Goal: Task Accomplishment & Management: Complete application form

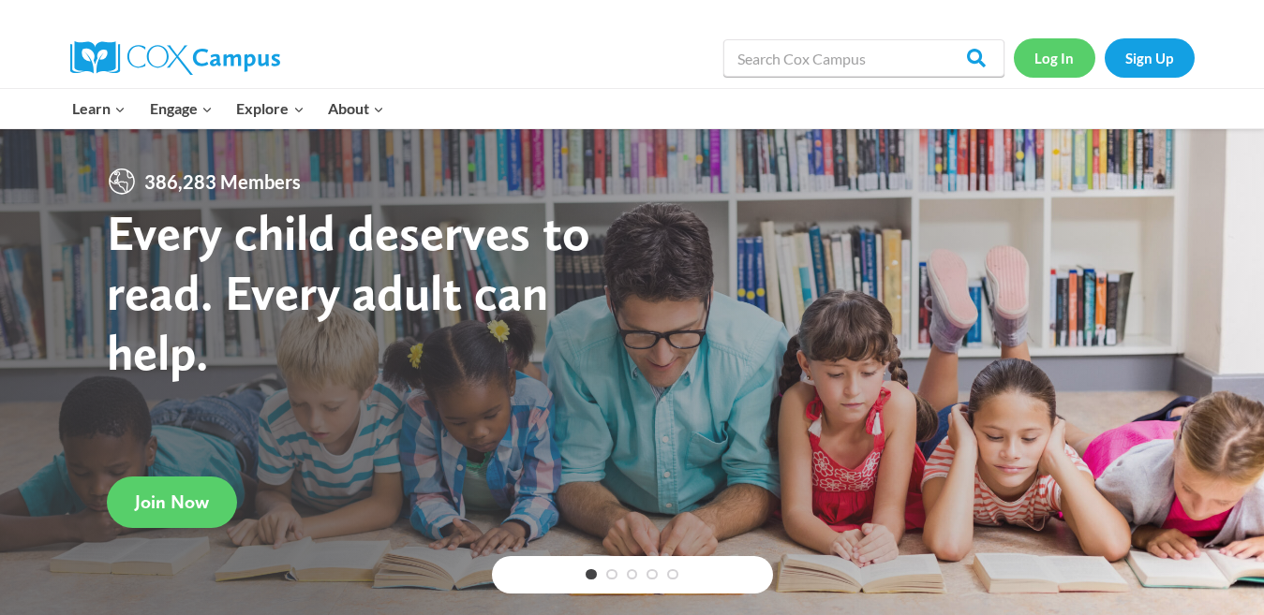
click at [1065, 51] on link "Log In" at bounding box center [1053, 57] width 81 height 38
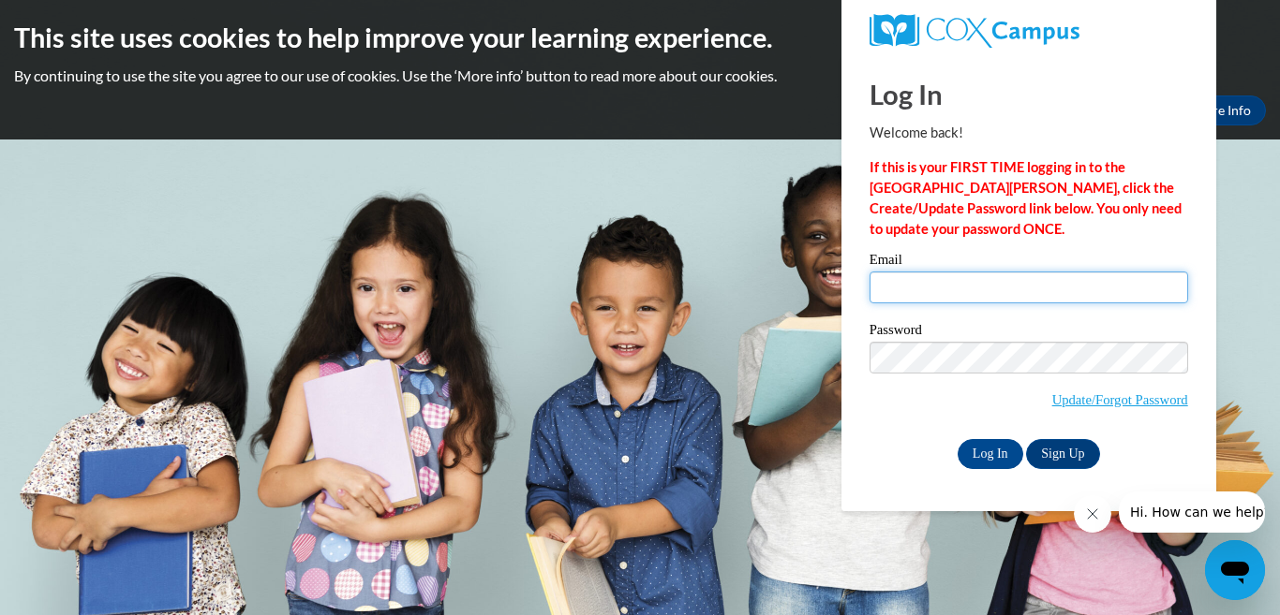
click at [1073, 287] on input "Email" at bounding box center [1028, 288] width 318 height 32
type input "[EMAIL_ADDRESS][DOMAIN_NAME]"
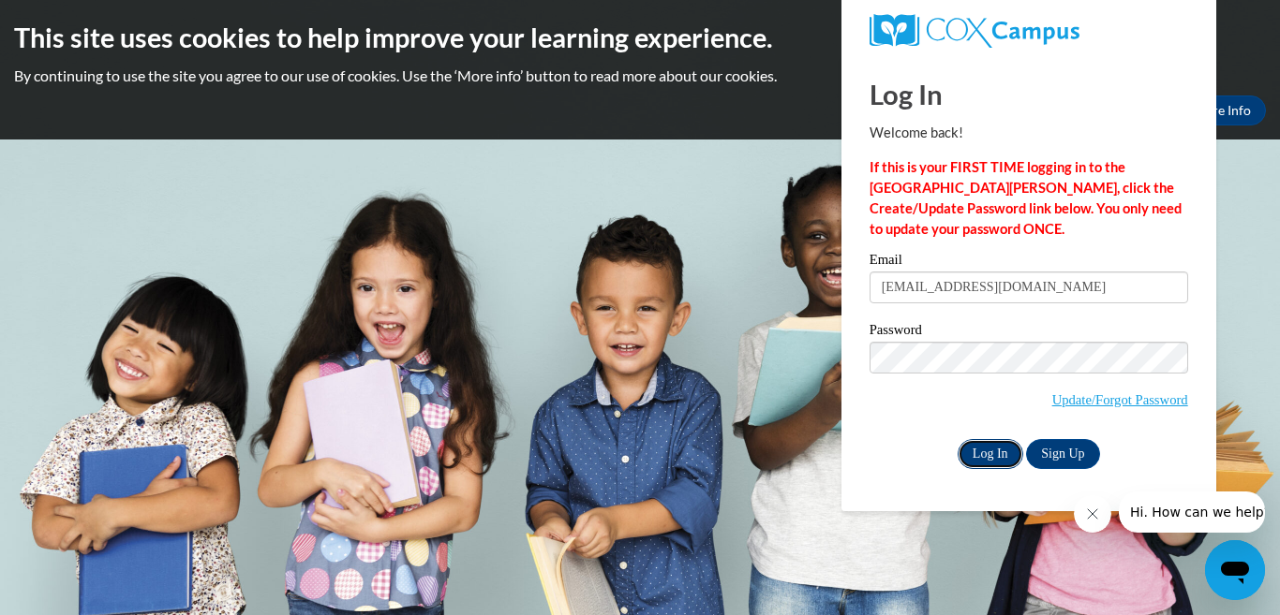
click at [999, 449] on input "Log In" at bounding box center [990, 454] width 66 height 30
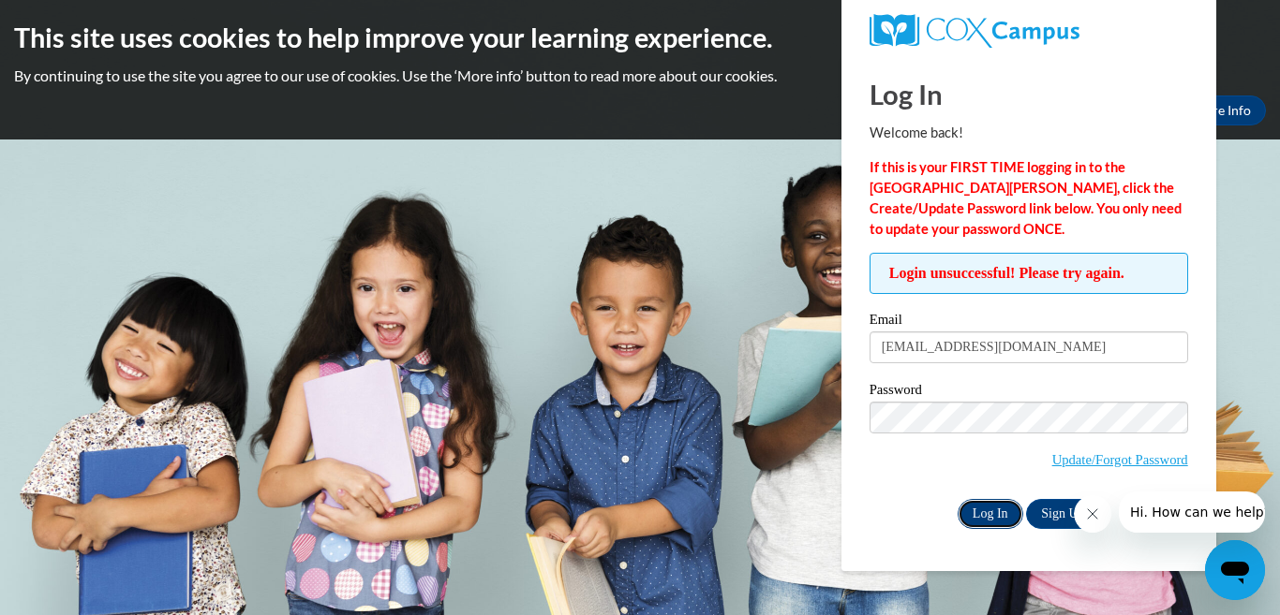
click at [979, 507] on input "Log In" at bounding box center [990, 514] width 66 height 30
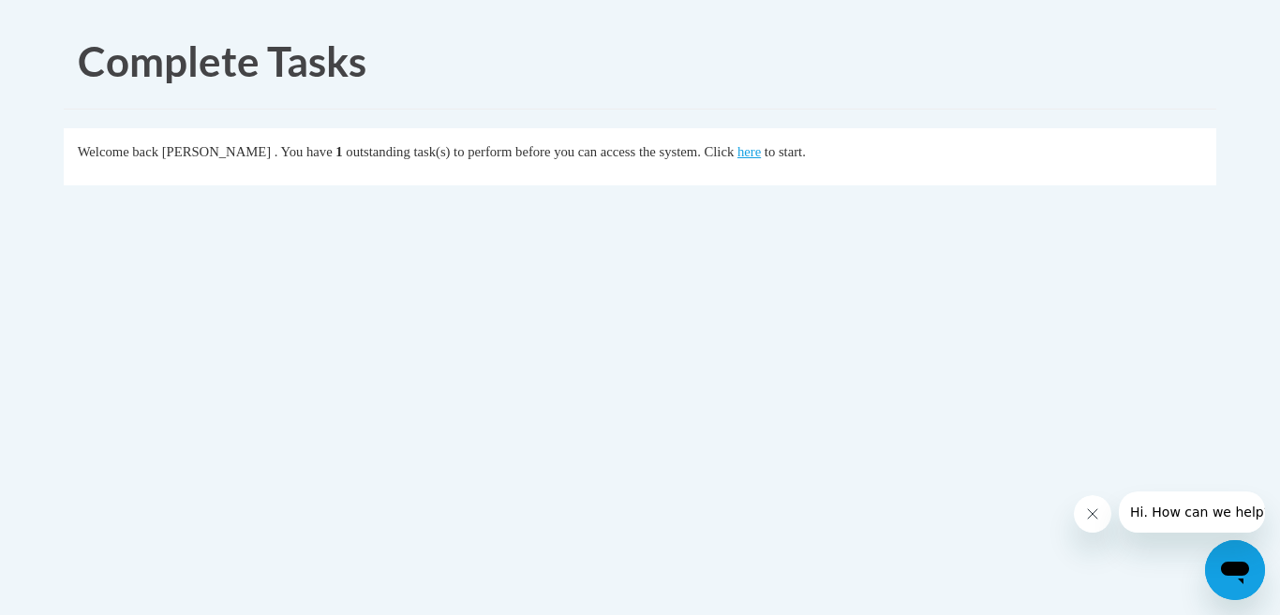
drag, startPoint x: 790, startPoint y: 153, endPoint x: 700, endPoint y: 332, distance: 200.2
click at [700, 332] on body "Complete Tasks Welcome back Dorothy Rosser . You have 1 outstanding task(s) to …" at bounding box center [640, 307] width 1280 height 615
click at [761, 153] on link "here" at bounding box center [748, 151] width 23 height 15
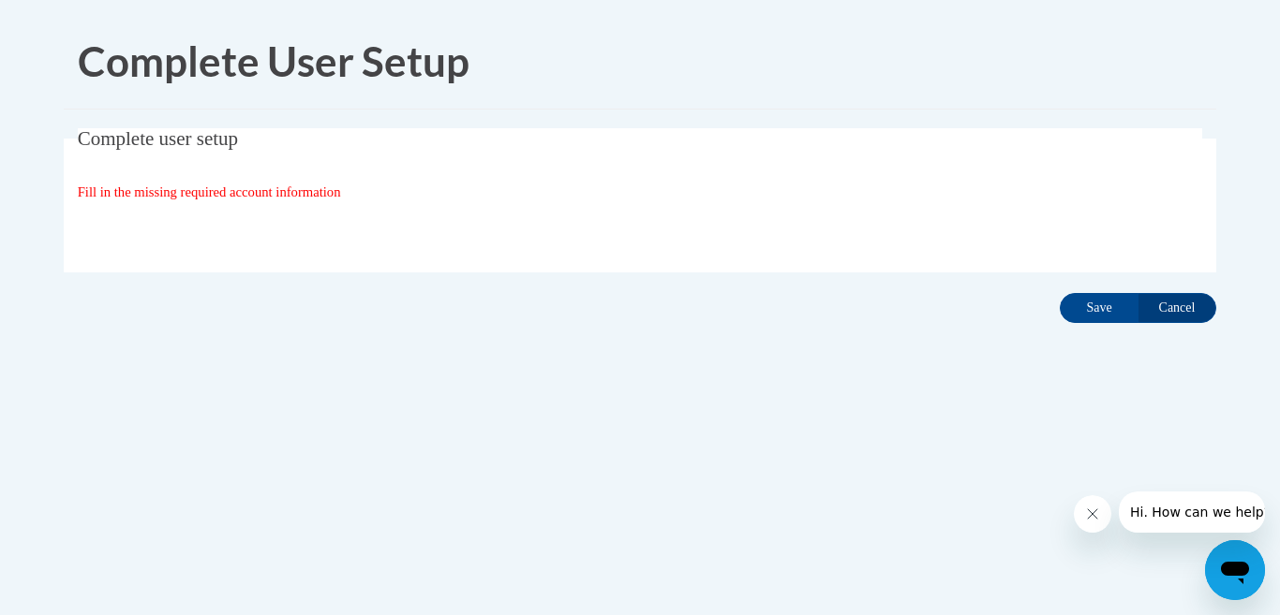
click at [322, 77] on span "Complete User Setup" at bounding box center [274, 61] width 392 height 49
click at [1170, 306] on input "Cancel" at bounding box center [1176, 308] width 79 height 30
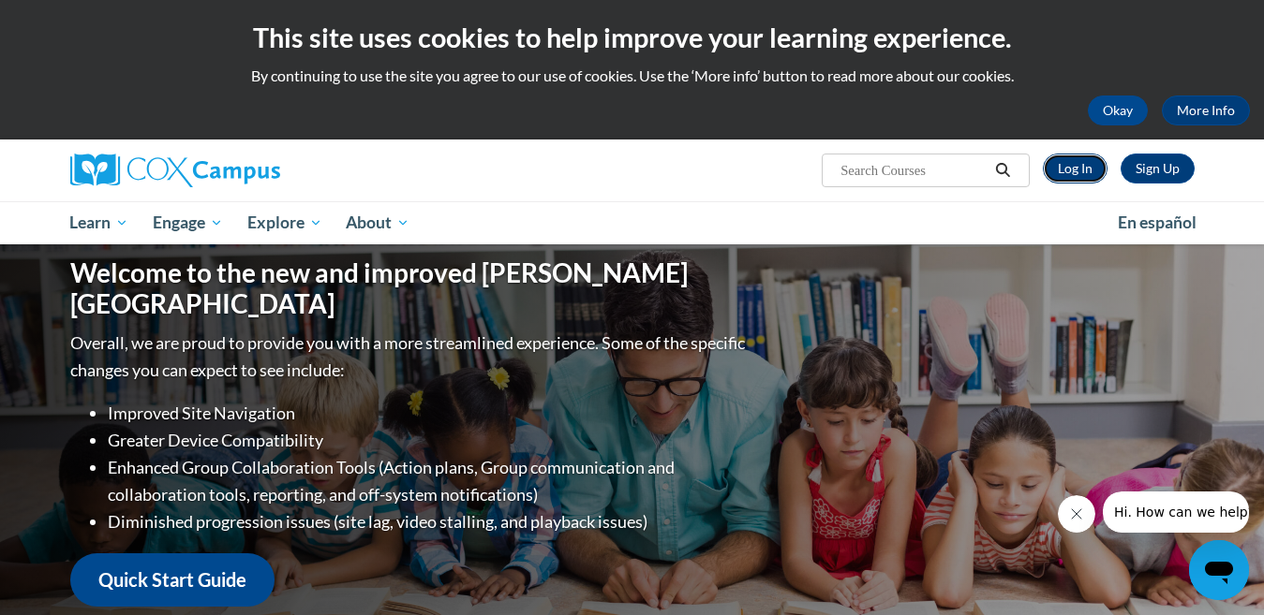
click at [1081, 165] on link "Log In" at bounding box center [1075, 169] width 65 height 30
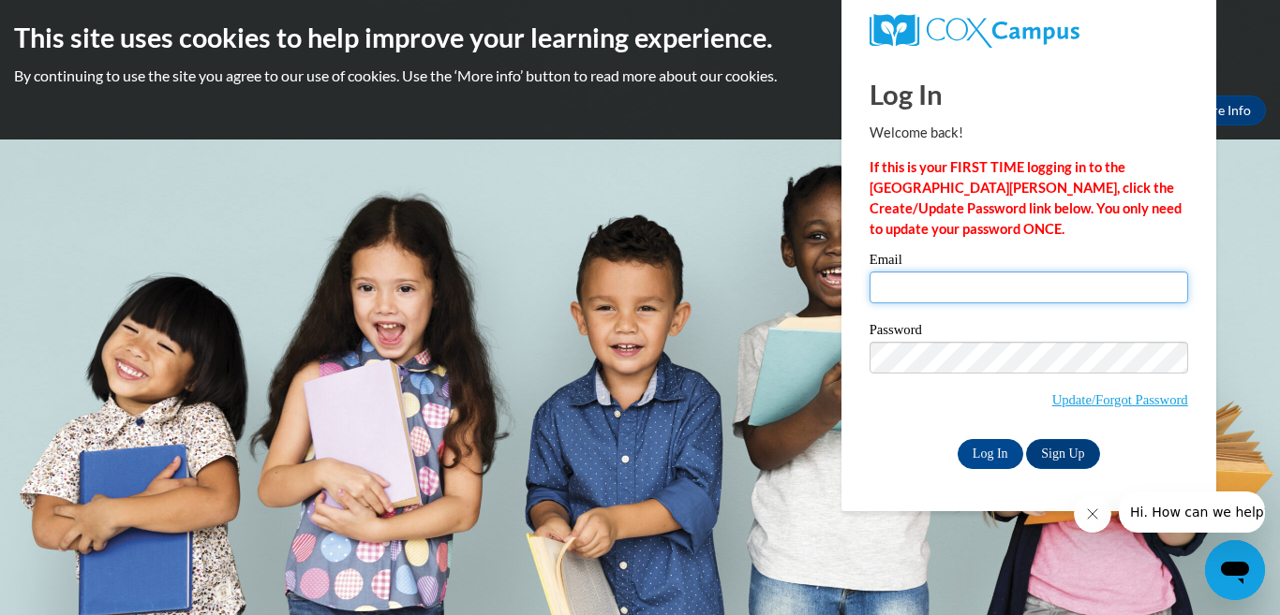
click at [898, 287] on input "Email" at bounding box center [1028, 288] width 318 height 32
type input "[EMAIL_ADDRESS][DOMAIN_NAME]"
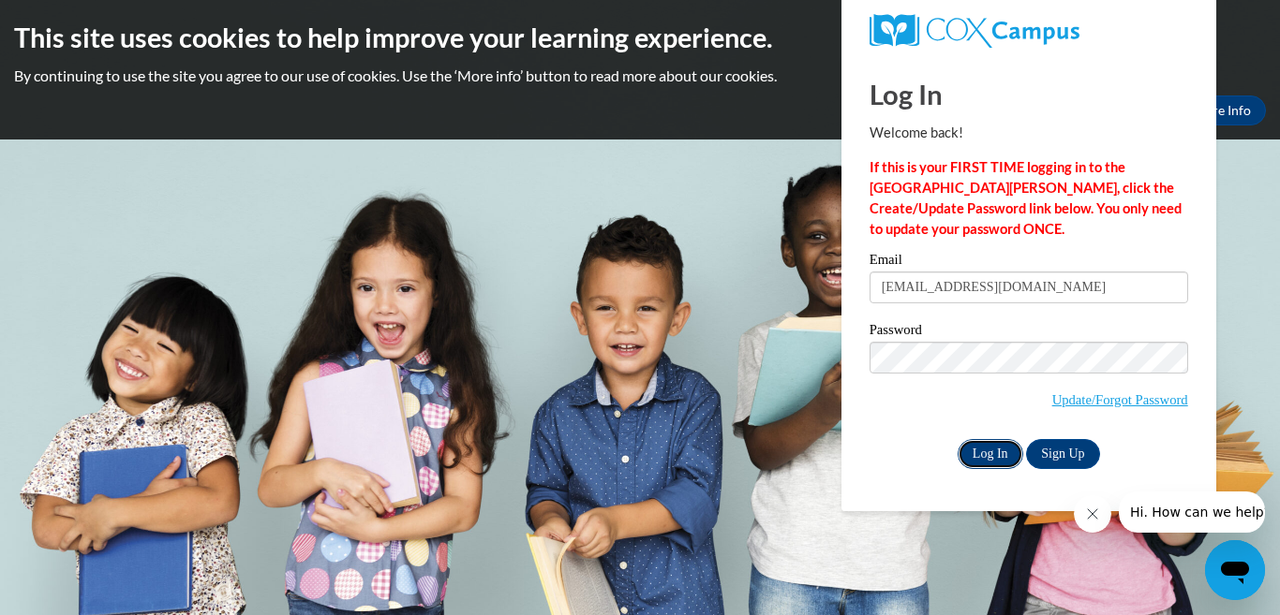
click at [979, 453] on input "Log In" at bounding box center [990, 454] width 66 height 30
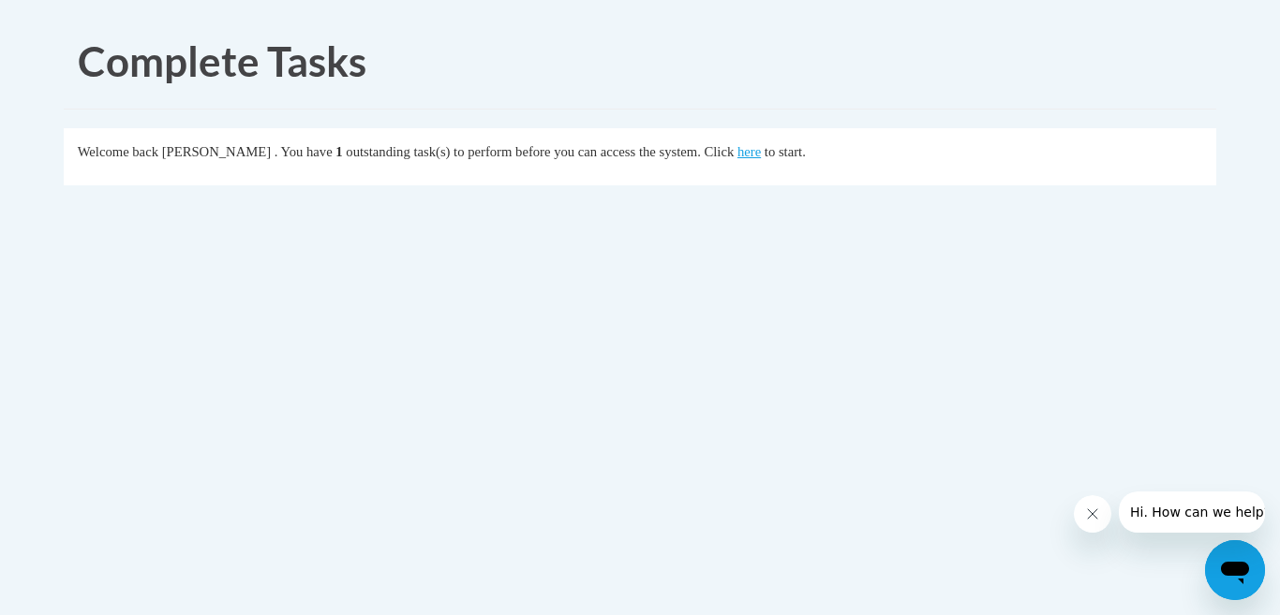
click at [1101, 524] on button "Close message from company" at bounding box center [1091, 514] width 37 height 37
click at [761, 158] on link "here" at bounding box center [748, 151] width 23 height 15
click at [761, 159] on link "here" at bounding box center [748, 151] width 23 height 15
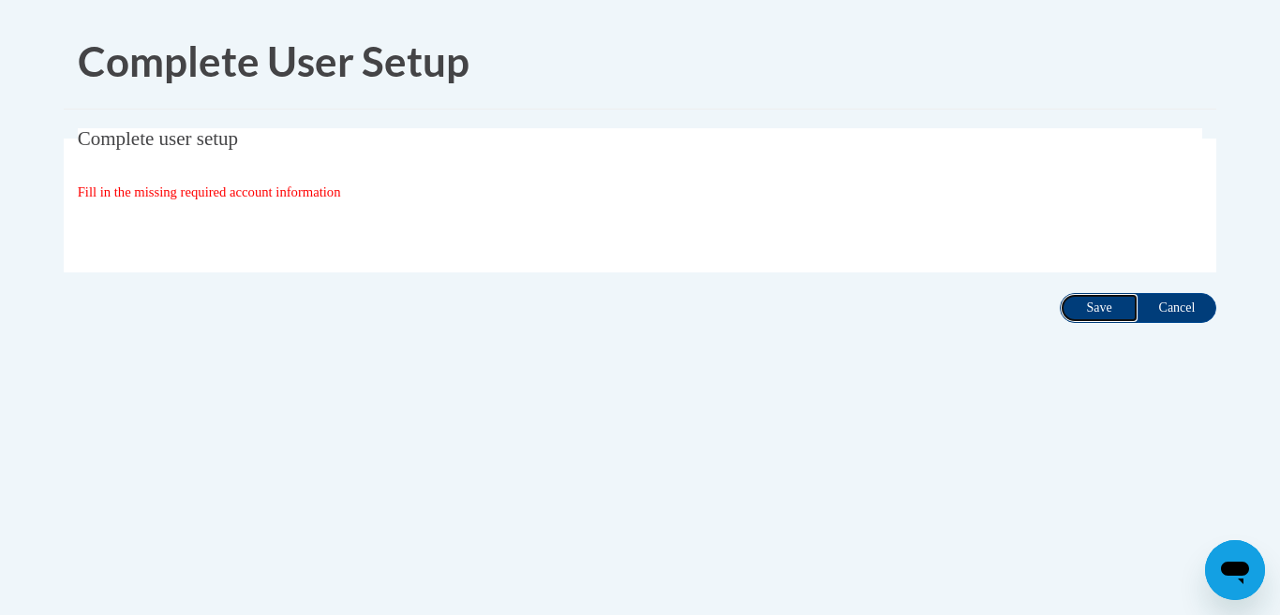
click at [1084, 315] on input "Save" at bounding box center [1098, 308] width 79 height 30
click at [1081, 315] on input "Save" at bounding box center [1098, 308] width 79 height 30
click at [1099, 311] on input "Save" at bounding box center [1098, 308] width 79 height 30
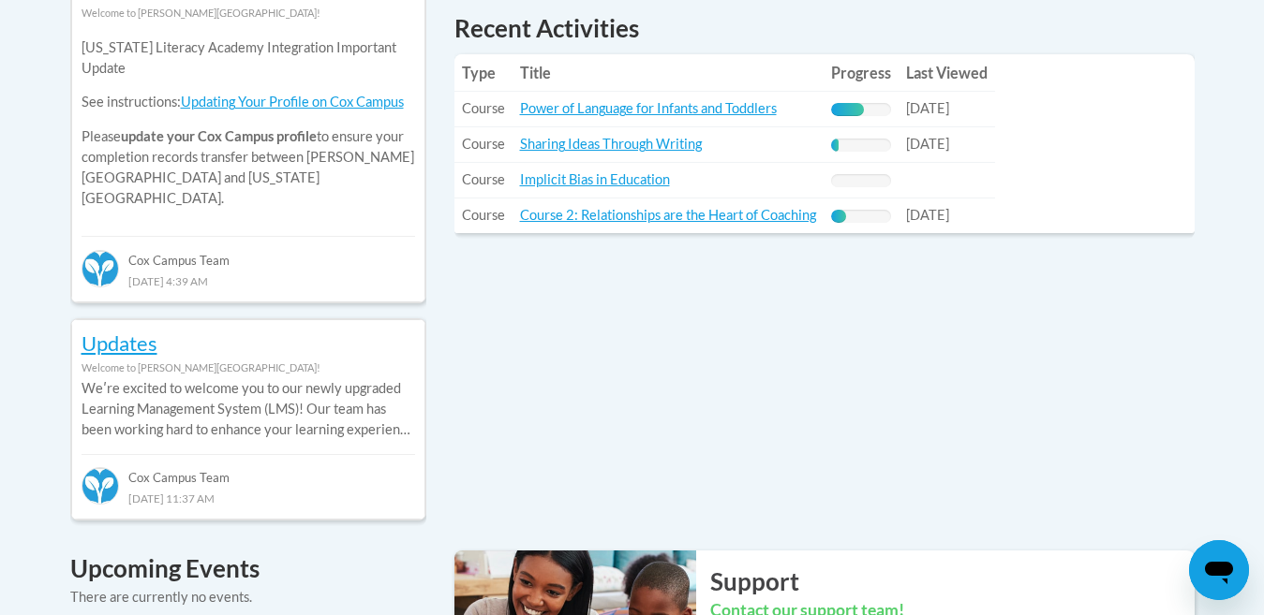
scroll to position [832, 0]
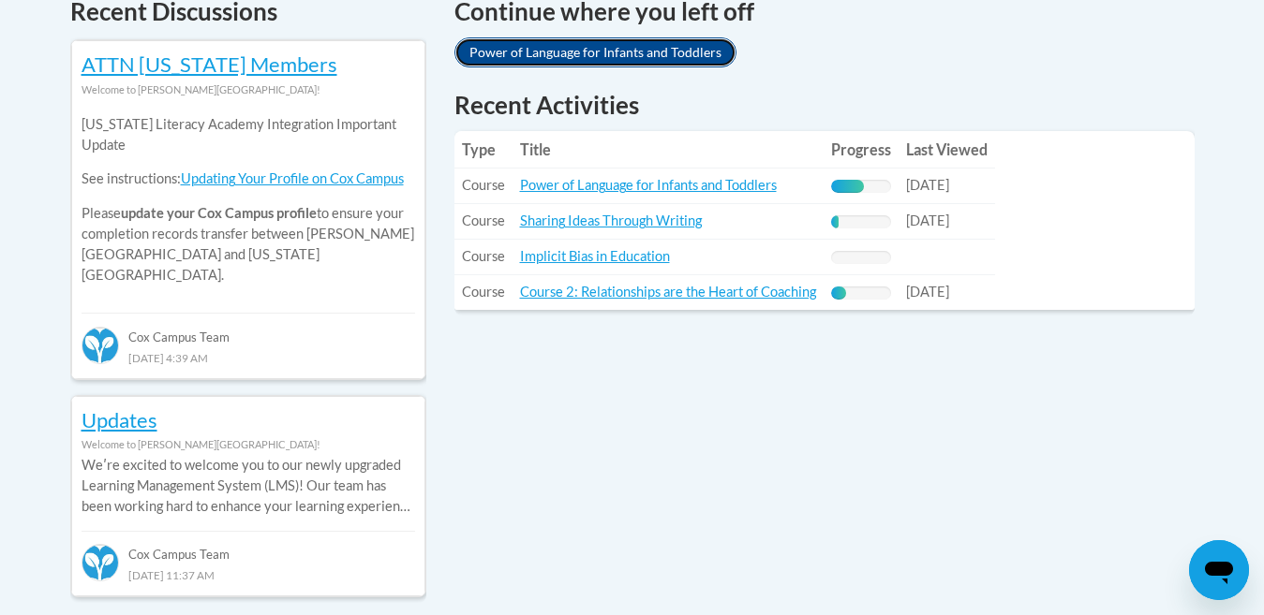
click at [559, 47] on link "Power of Language for Infants and Toddlers" at bounding box center [595, 52] width 282 height 30
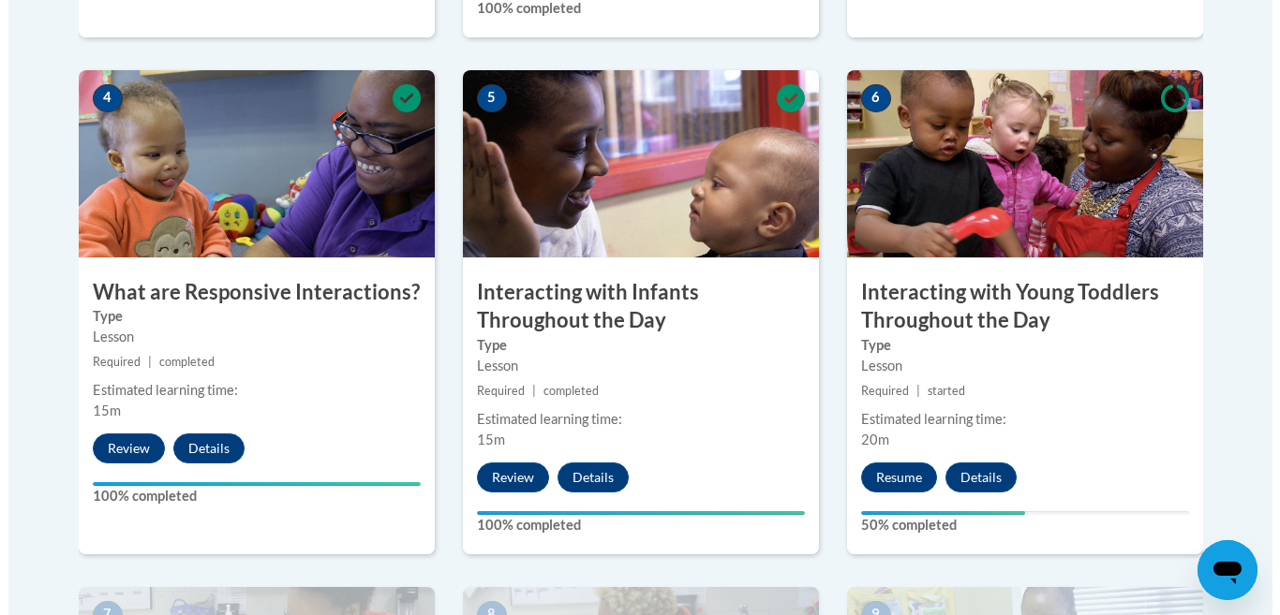
scroll to position [1153, 0]
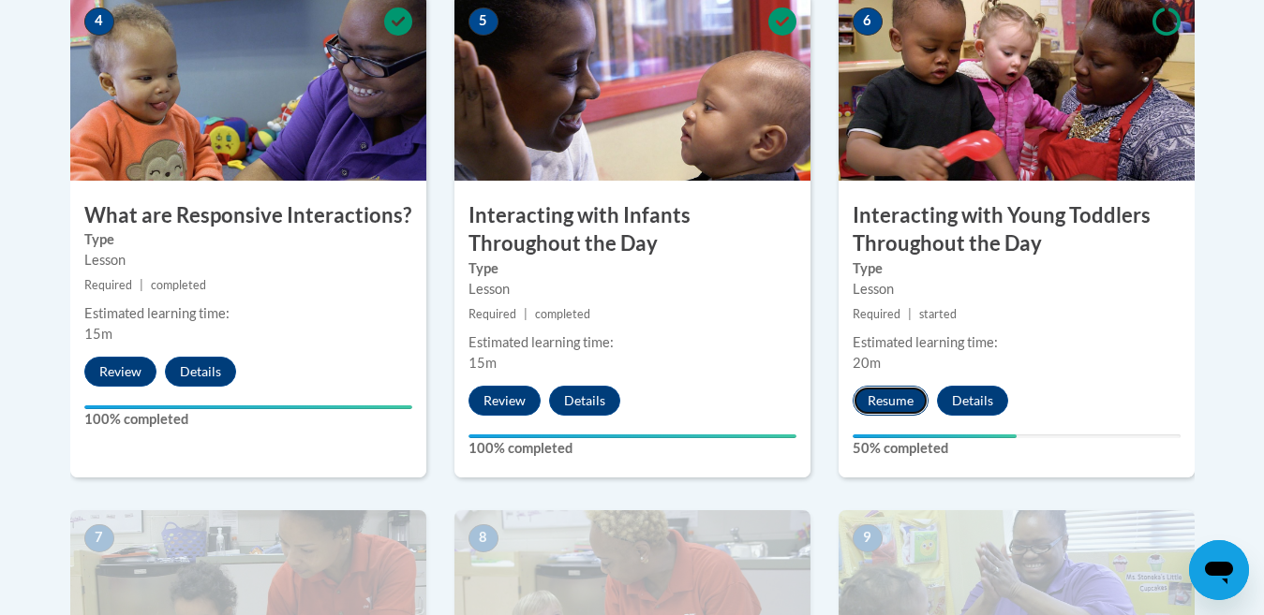
click at [890, 386] on button "Resume" at bounding box center [890, 401] width 76 height 30
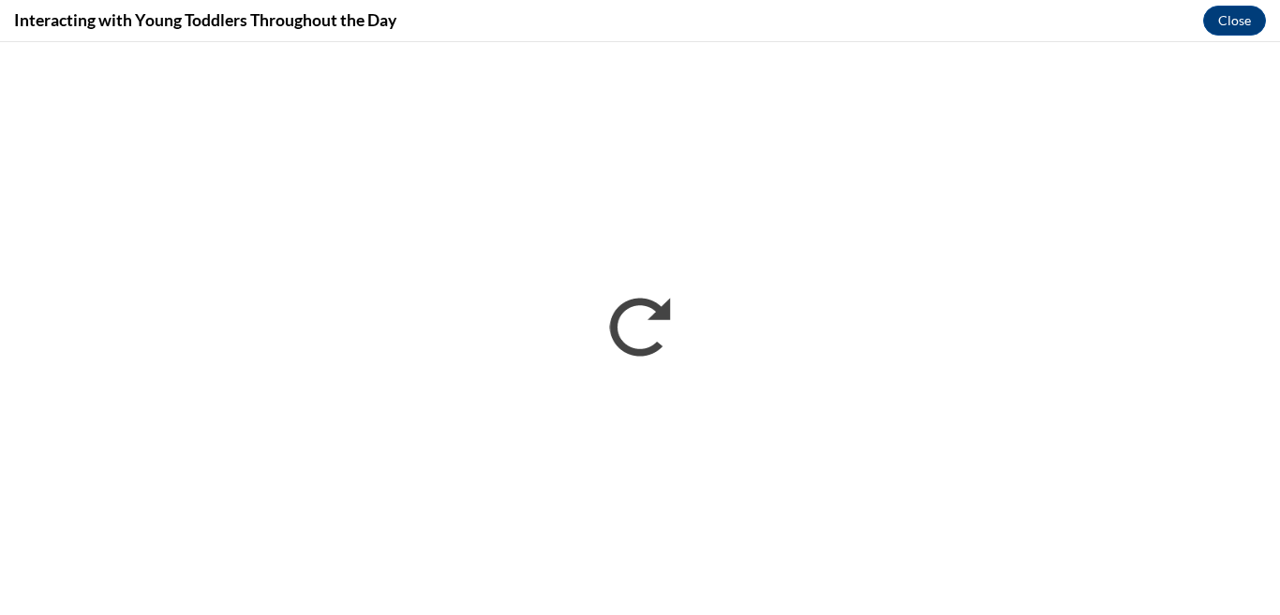
scroll to position [0, 0]
